Goal: Transaction & Acquisition: Purchase product/service

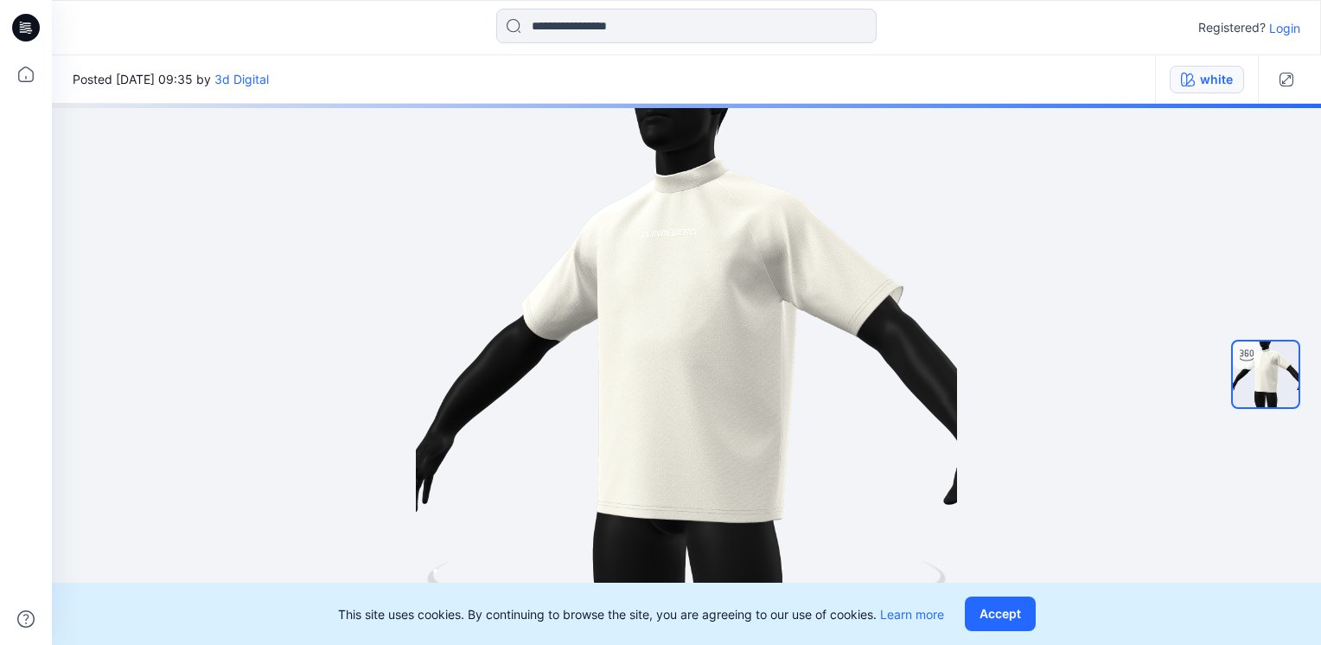
click at [1195, 90] on button "white" at bounding box center [1207, 80] width 74 height 28
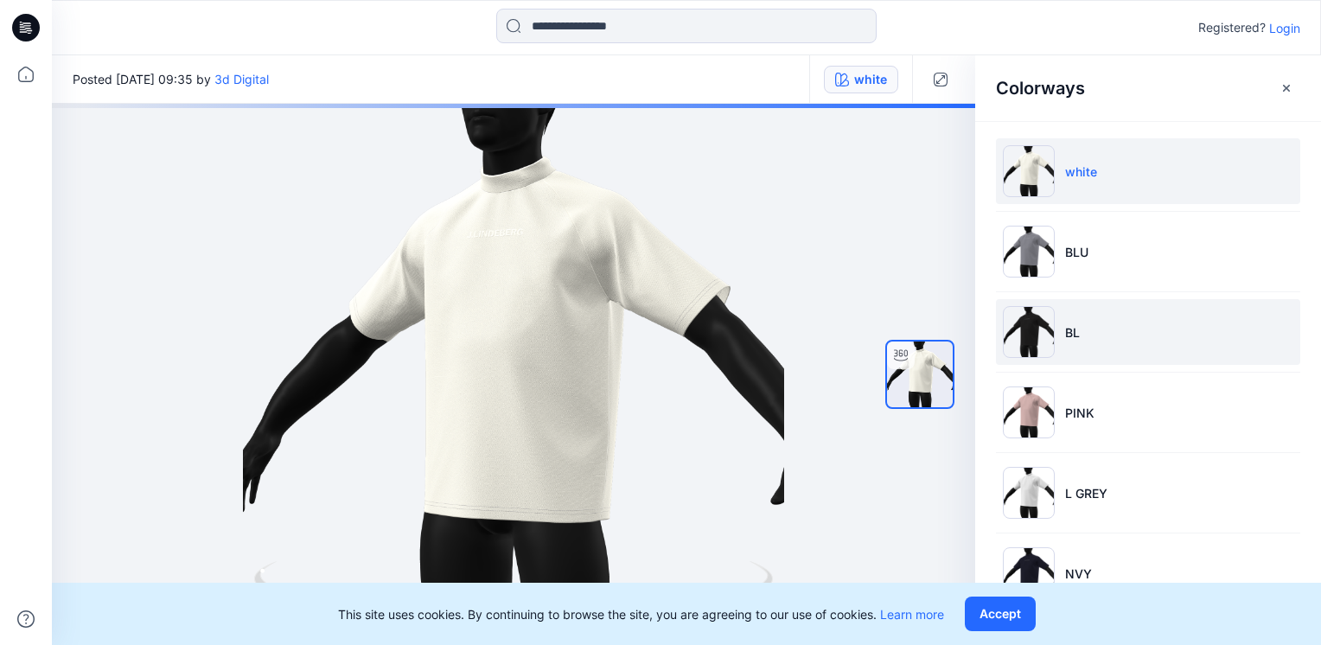
click at [1046, 344] on img at bounding box center [1029, 332] width 52 height 52
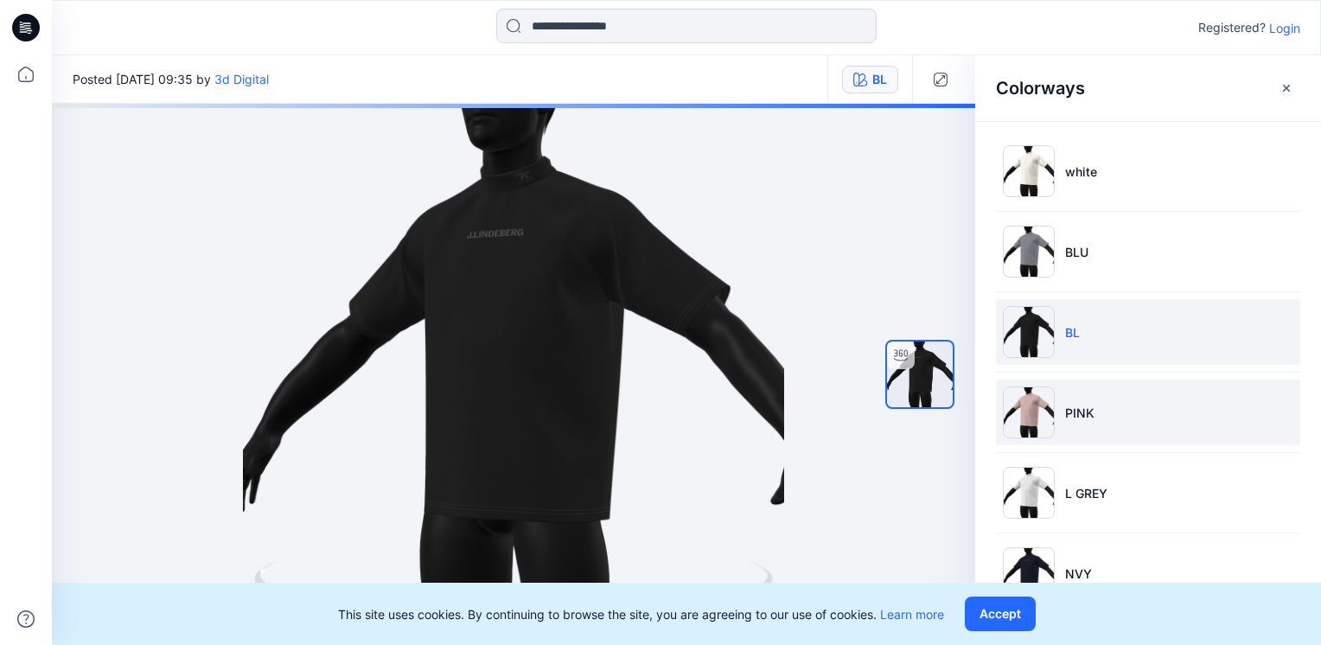
click at [1045, 406] on img at bounding box center [1029, 413] width 52 height 52
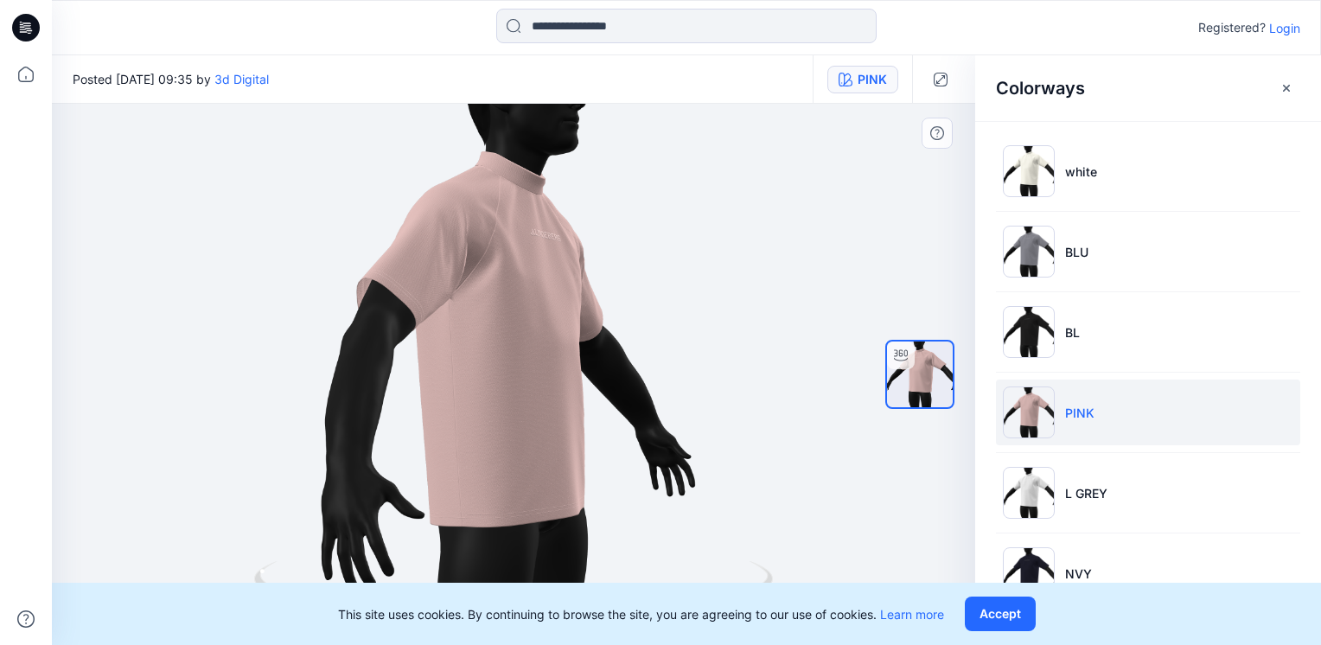
drag, startPoint x: 316, startPoint y: 327, endPoint x: 475, endPoint y: 425, distance: 187.2
click at [475, 425] on div at bounding box center [514, 374] width 924 height 541
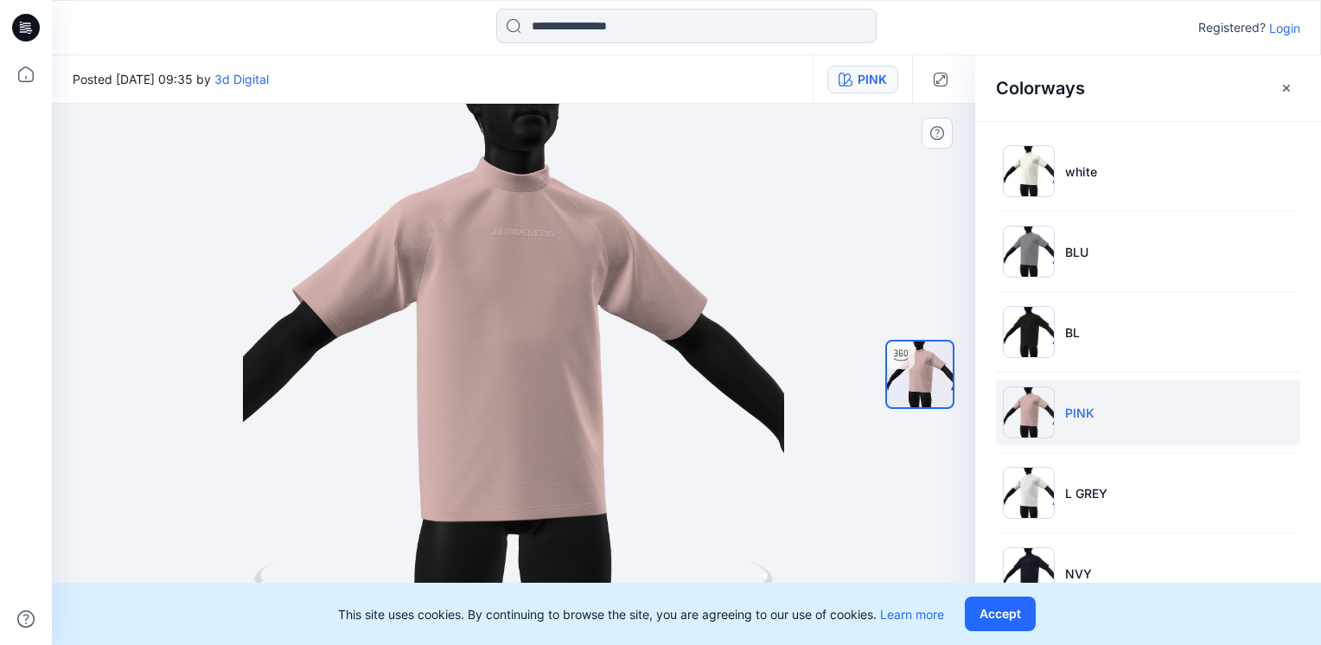
drag, startPoint x: 576, startPoint y: 302, endPoint x: 560, endPoint y: 319, distance: 23.3
click at [560, 319] on div at bounding box center [514, 374] width 924 height 541
click at [851, 85] on icon "button" at bounding box center [846, 80] width 14 height 14
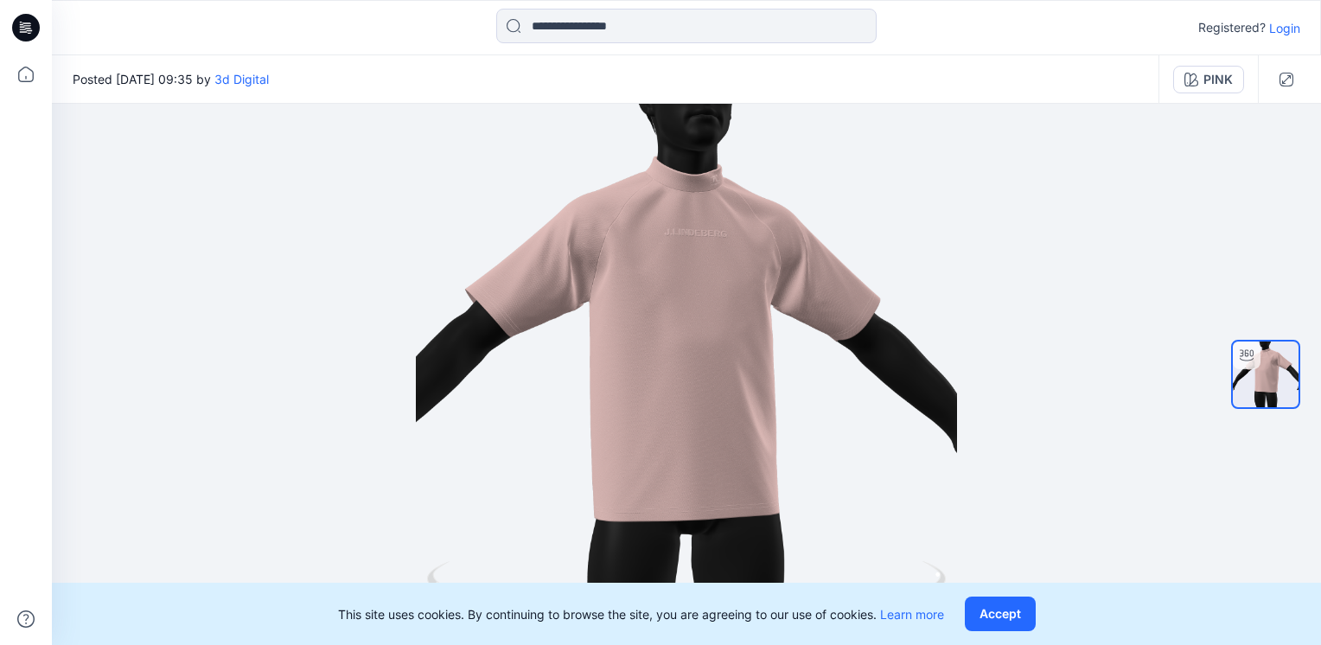
click at [1212, 99] on div "PINK" at bounding box center [1208, 79] width 99 height 48
click at [1212, 91] on button "PINK" at bounding box center [1208, 80] width 71 height 28
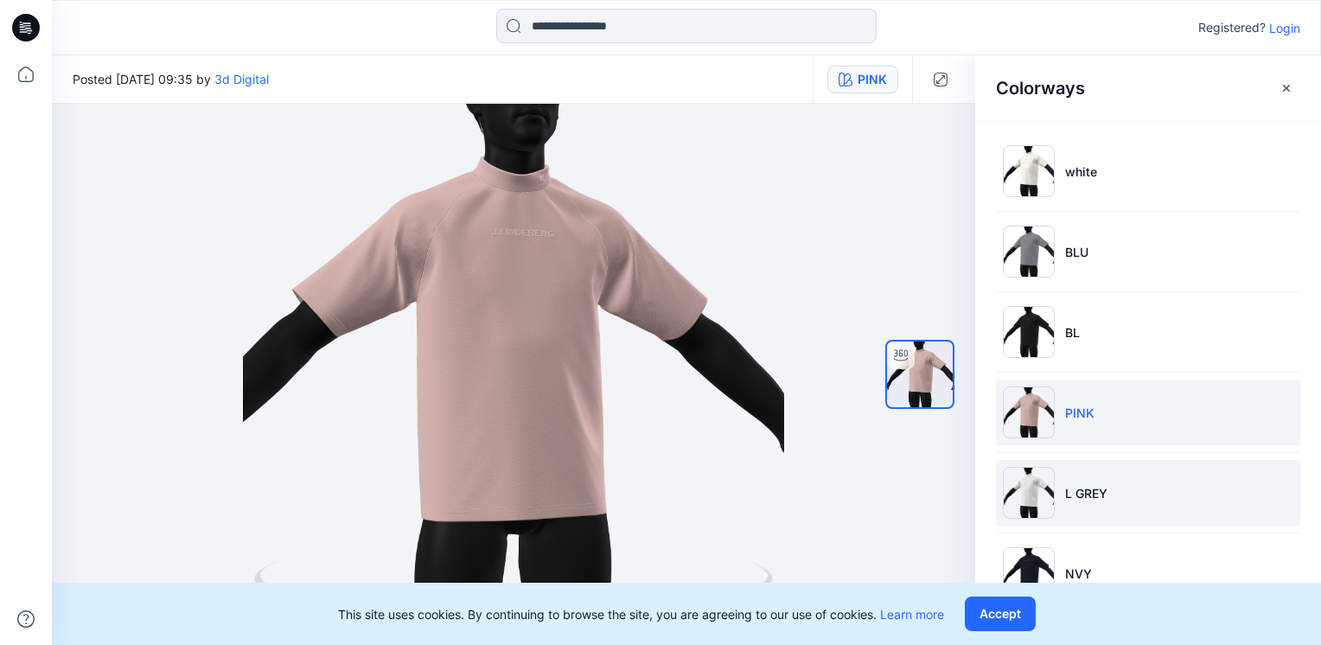
click at [1065, 478] on li "L GREY" at bounding box center [1148, 493] width 304 height 66
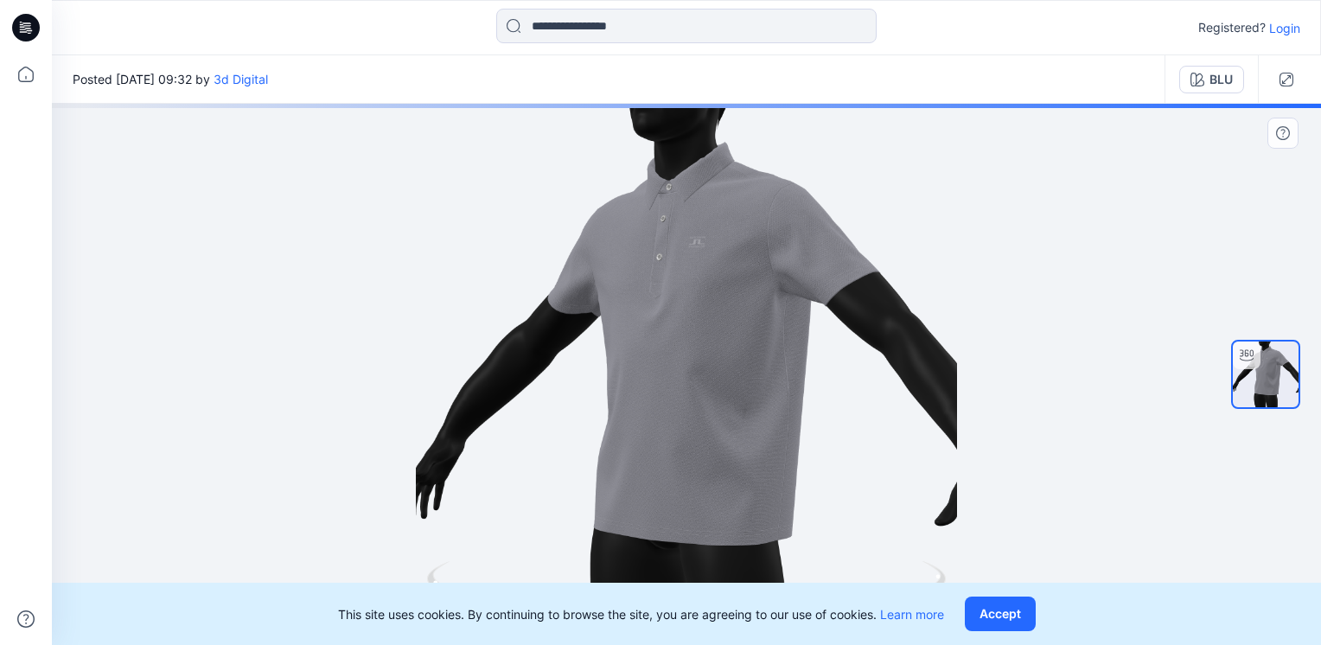
drag, startPoint x: 818, startPoint y: 413, endPoint x: 886, endPoint y: 402, distance: 68.4
click at [886, 402] on div at bounding box center [686, 374] width 1269 height 541
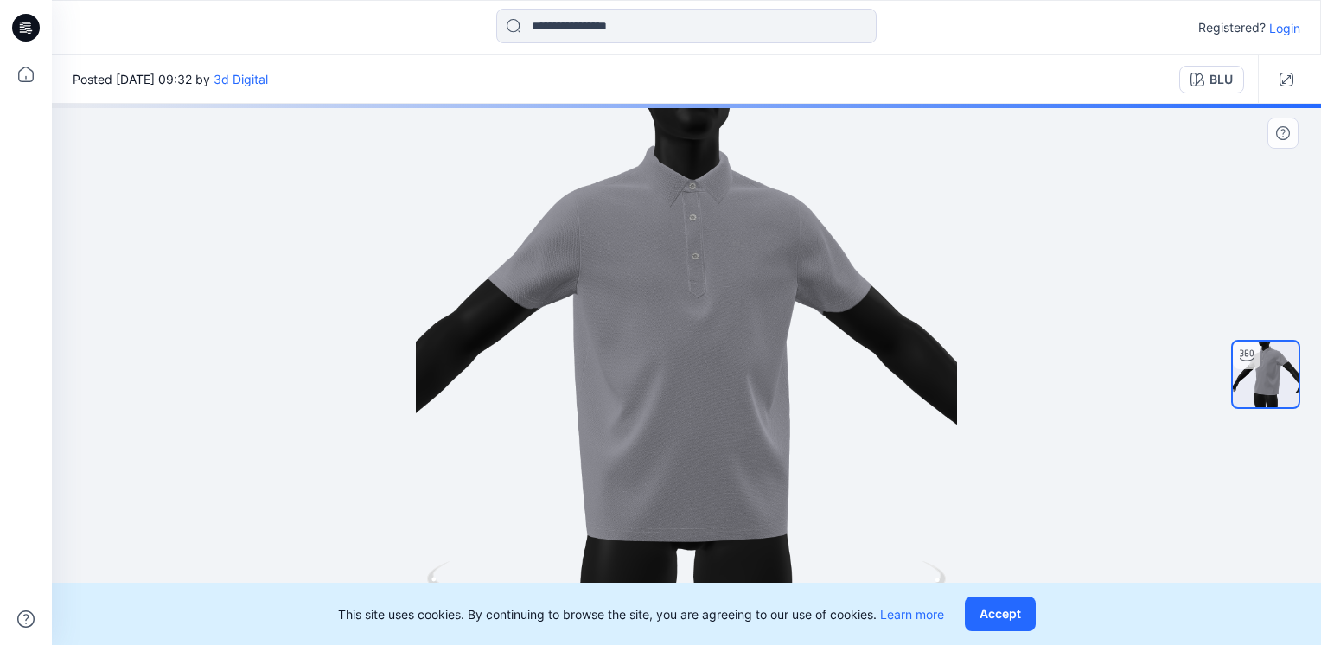
drag, startPoint x: 445, startPoint y: 429, endPoint x: 497, endPoint y: 414, distance: 53.9
click at [497, 414] on div at bounding box center [686, 374] width 1269 height 541
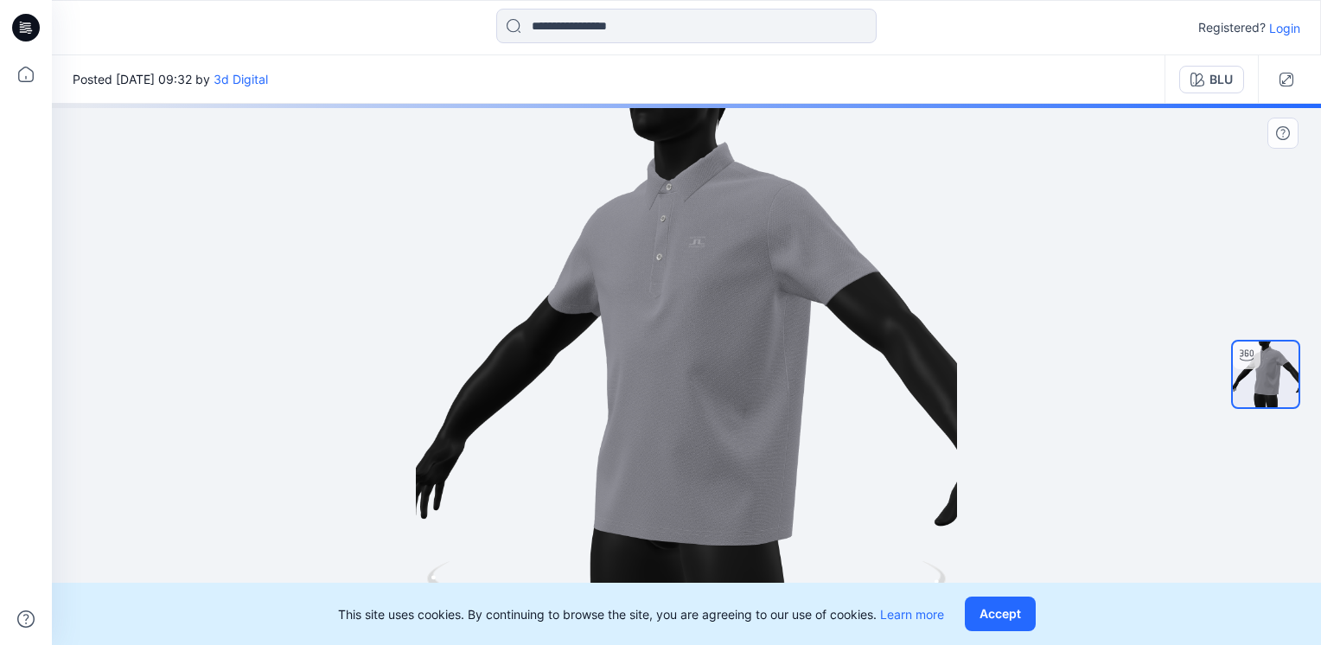
drag, startPoint x: 751, startPoint y: 352, endPoint x: 662, endPoint y: 361, distance: 89.6
click at [662, 361] on div at bounding box center [686, 374] width 1269 height 541
drag, startPoint x: 840, startPoint y: 351, endPoint x: 798, endPoint y: 358, distance: 42.1
click at [798, 358] on div at bounding box center [686, 374] width 1269 height 541
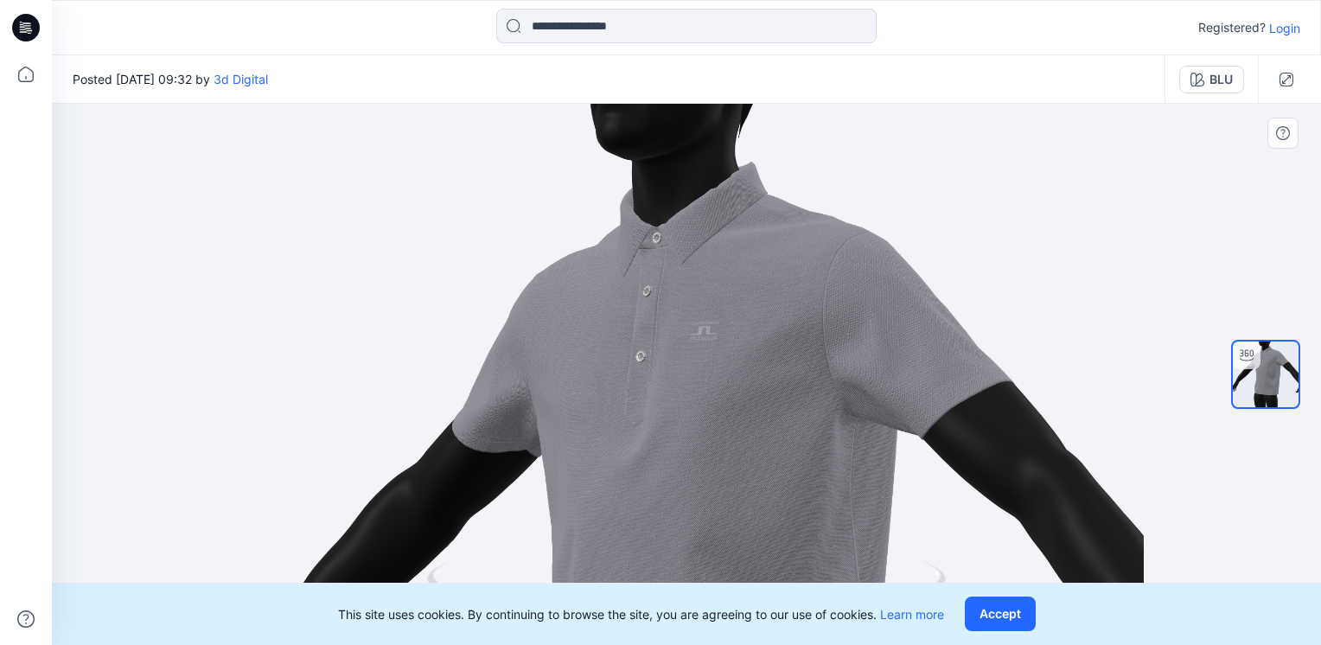
drag, startPoint x: 767, startPoint y: 262, endPoint x: 755, endPoint y: 442, distance: 180.3
click at [755, 442] on img at bounding box center [687, 555] width 916 height 916
